Goal: Task Accomplishment & Management: Use online tool/utility

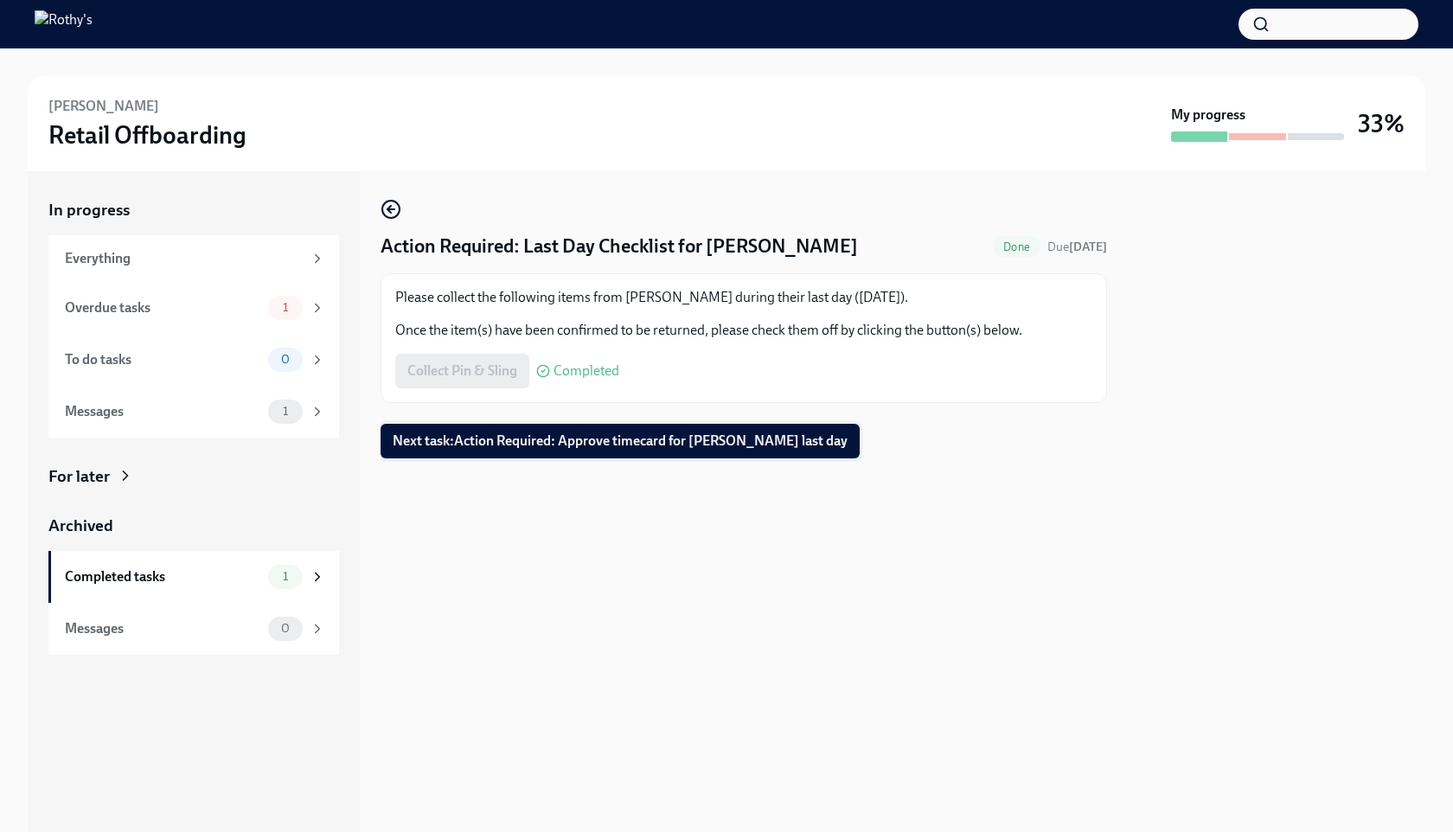
click at [592, 430] on button "Next task : Action Required: Approve timecard for [PERSON_NAME] last day" at bounding box center [620, 441] width 479 height 35
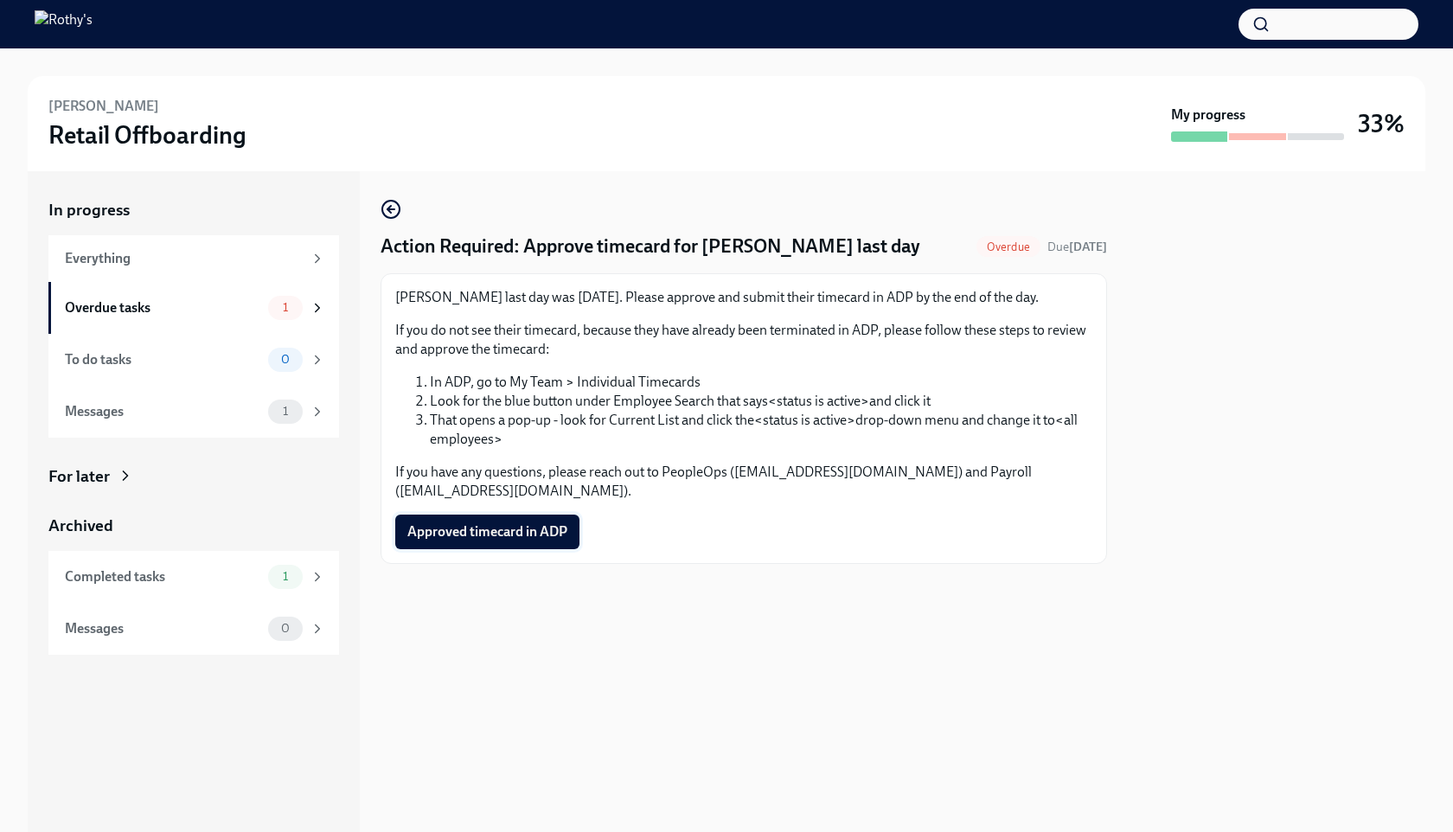
click at [532, 515] on button "Approved timecard in ADP" at bounding box center [487, 532] width 184 height 35
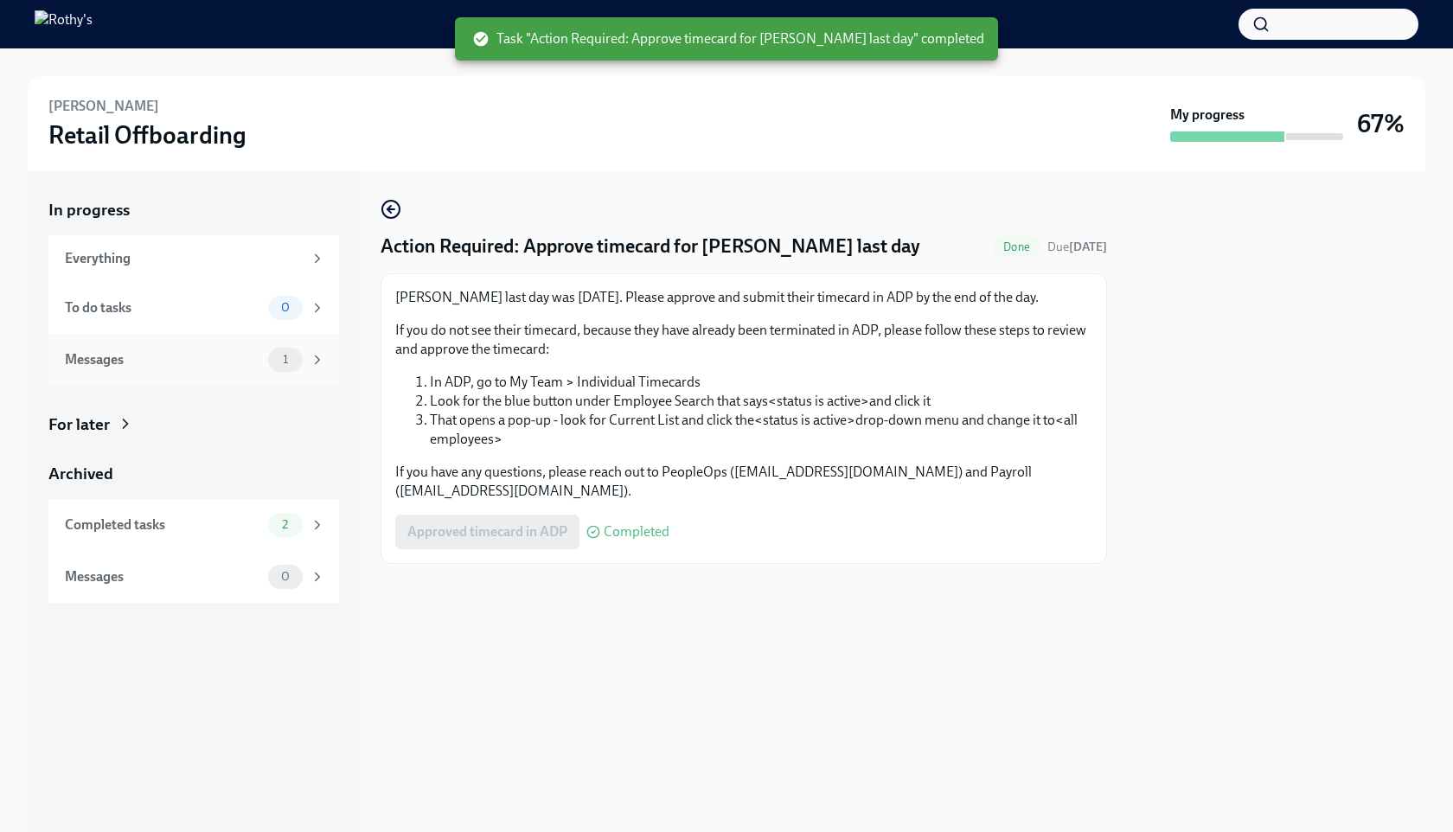
click at [289, 356] on span "1" at bounding box center [285, 359] width 26 height 13
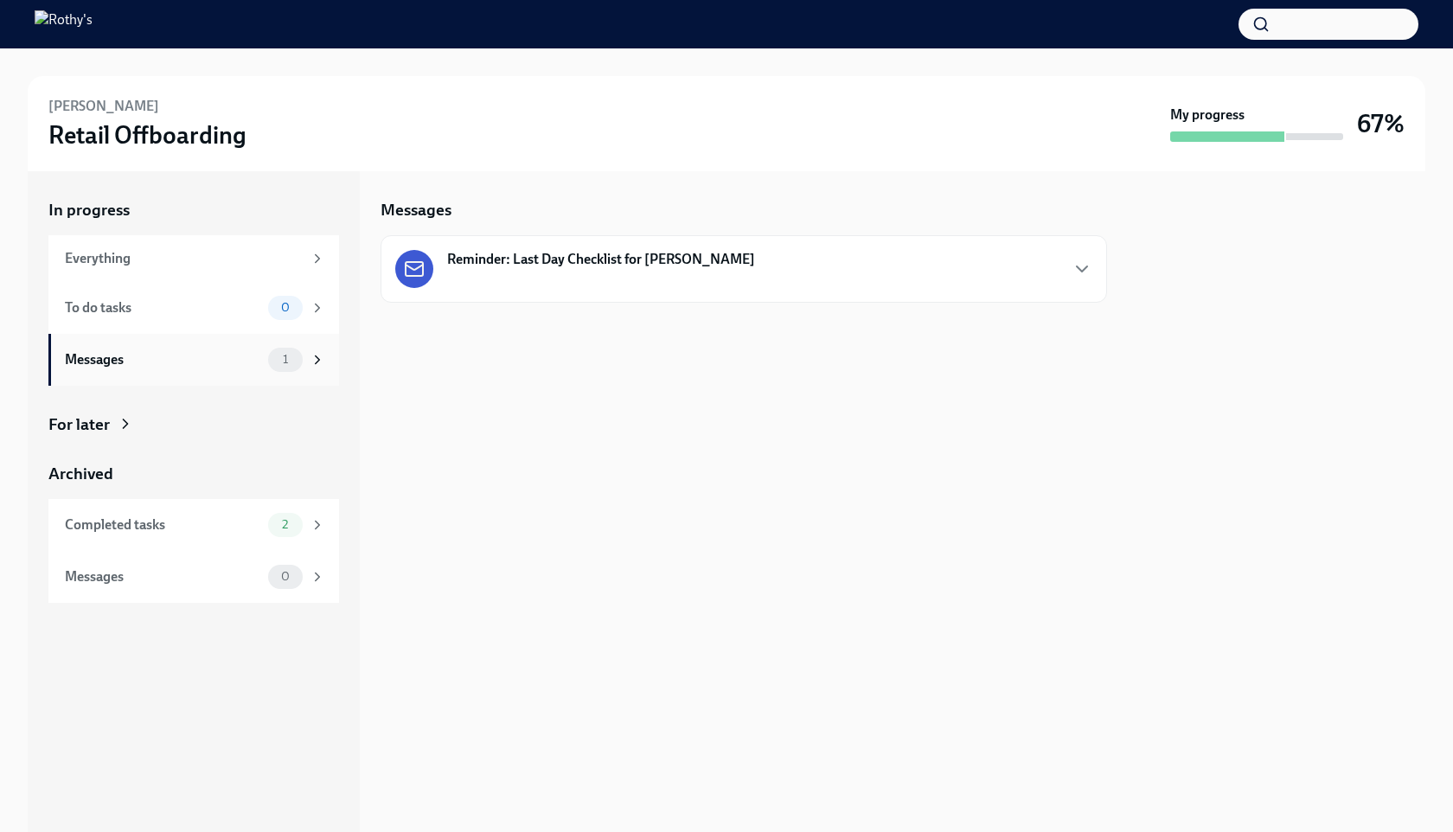
click at [270, 362] on div "1" at bounding box center [285, 360] width 35 height 24
click at [486, 236] on div "Reminder: Last Day Checklist for [PERSON_NAME]" at bounding box center [744, 268] width 727 height 67
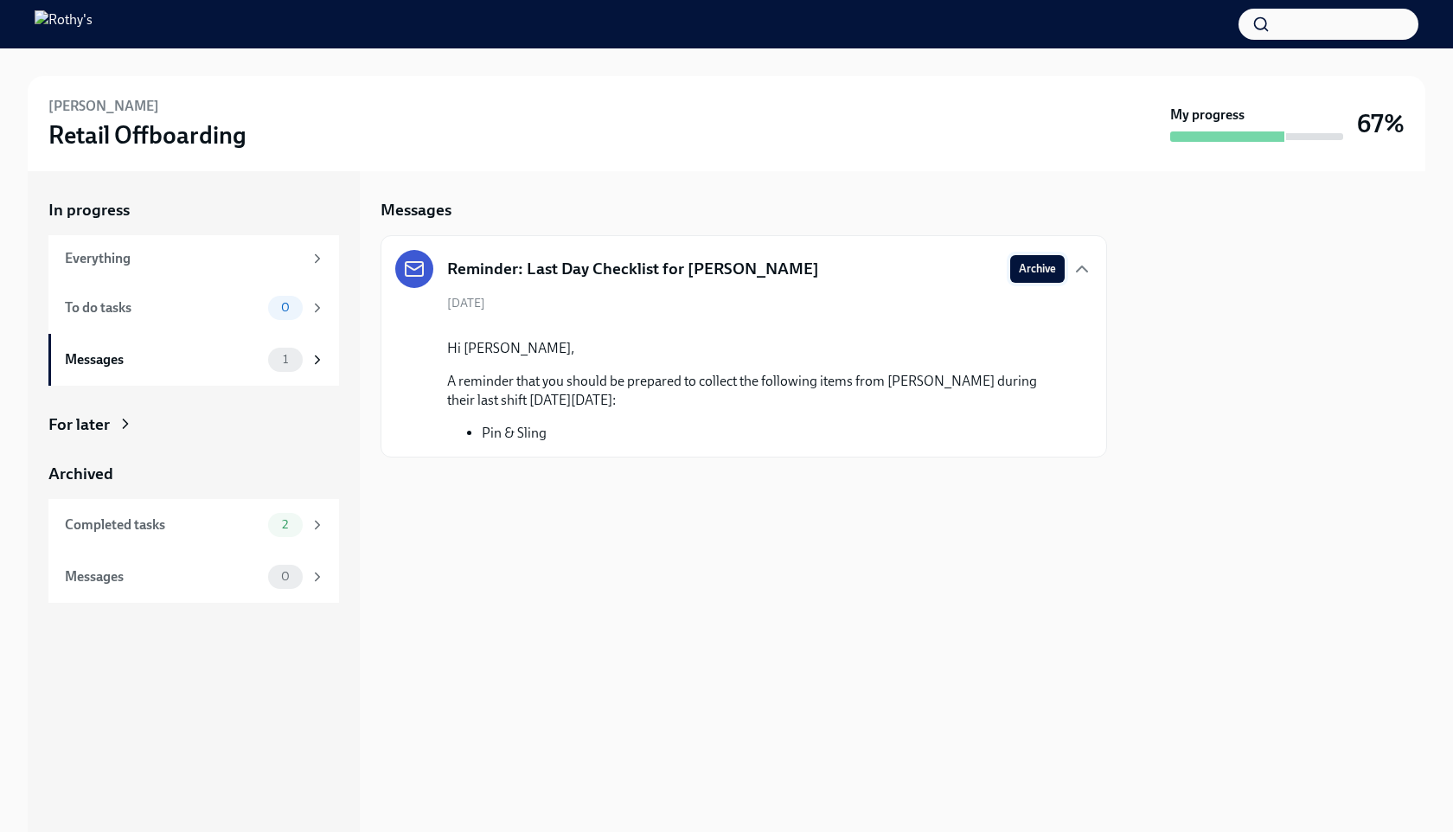
click at [1039, 272] on span "Archive" at bounding box center [1037, 268] width 37 height 17
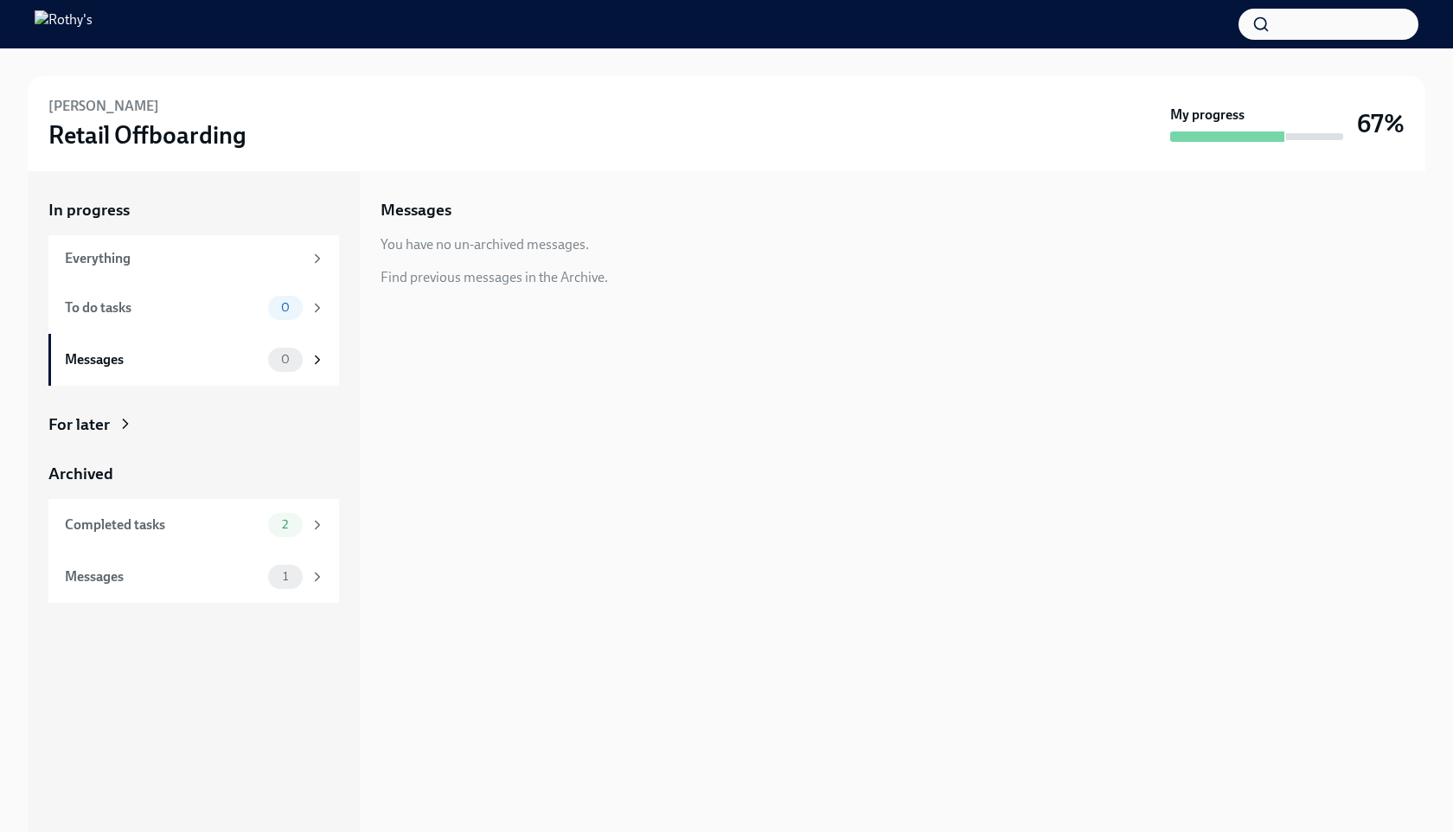
click at [845, 178] on div "Messages You have no un-archived messages. Find previous messages in the Archiv…" at bounding box center [744, 501] width 727 height 661
